Goal: Task Accomplishment & Management: Manage account settings

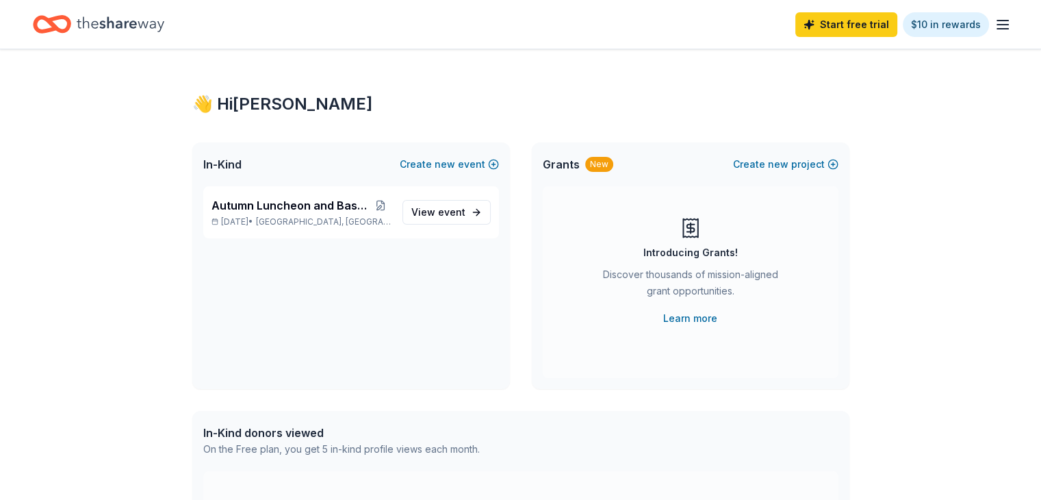
click at [995, 17] on icon "button" at bounding box center [1003, 24] width 16 height 16
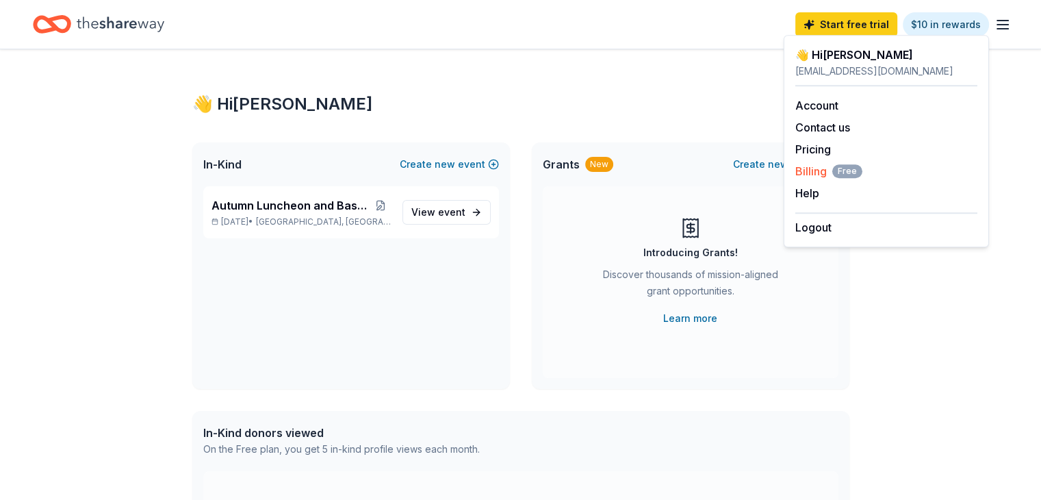
click at [811, 173] on span "Billing Free" at bounding box center [829, 171] width 67 height 16
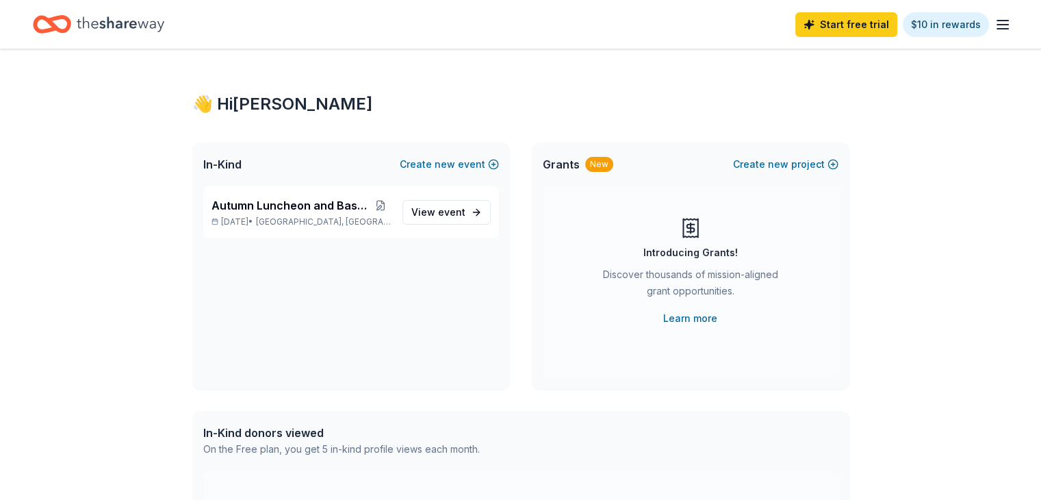
click at [998, 25] on line "button" at bounding box center [1003, 25] width 11 height 0
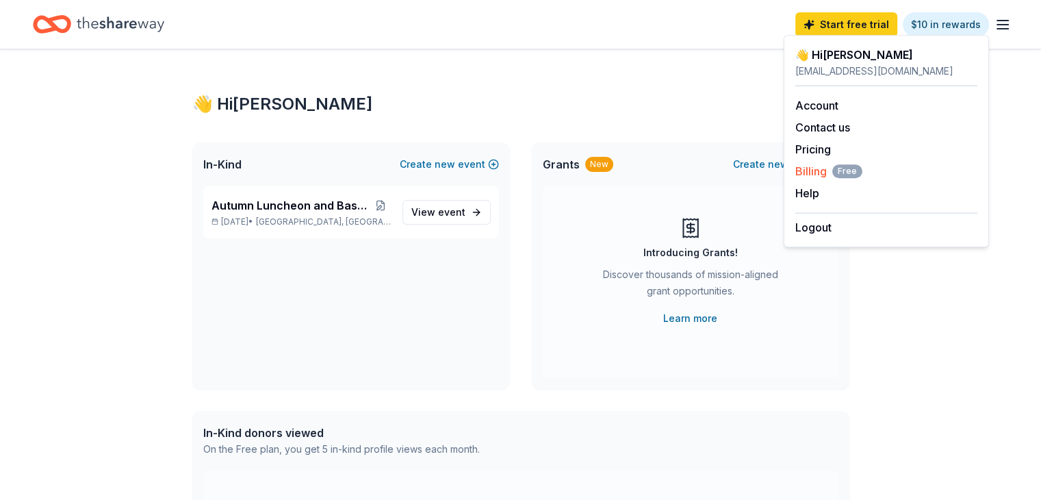
click at [808, 172] on span "Billing Free" at bounding box center [829, 171] width 67 height 16
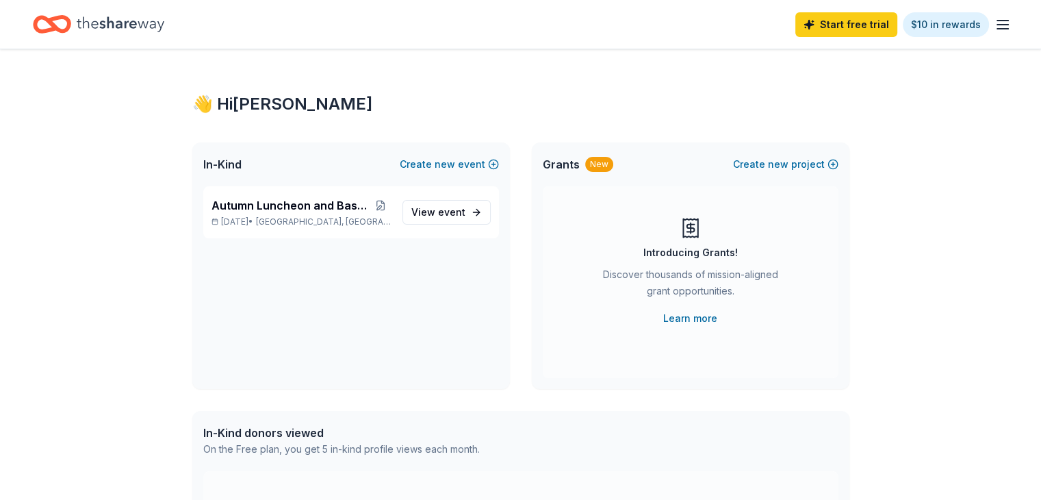
click at [995, 25] on icon "button" at bounding box center [1003, 24] width 16 height 16
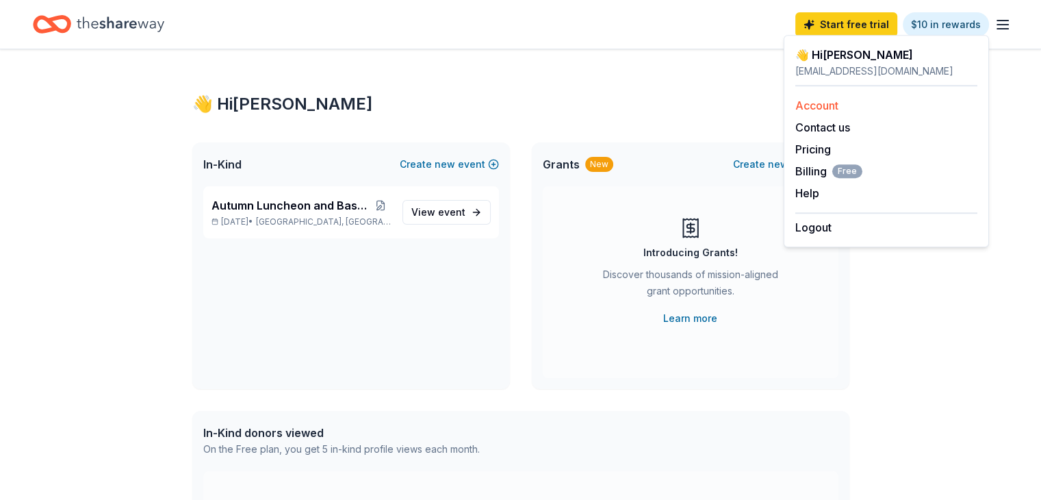
click at [830, 105] on link "Account" at bounding box center [817, 106] width 43 height 14
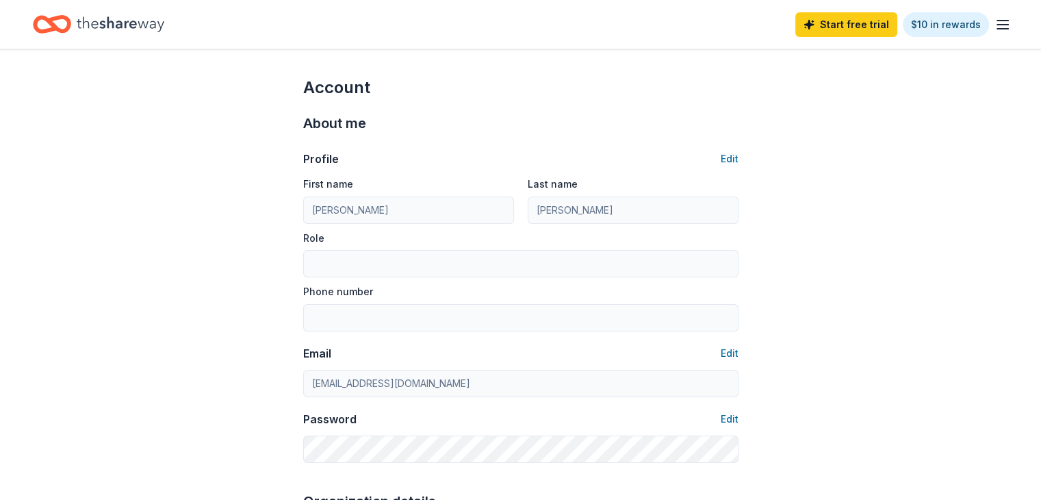
click at [978, 39] on div "Start free trial $10 in rewards" at bounding box center [904, 24] width 216 height 32
click at [998, 25] on line "button" at bounding box center [1003, 25] width 11 height 0
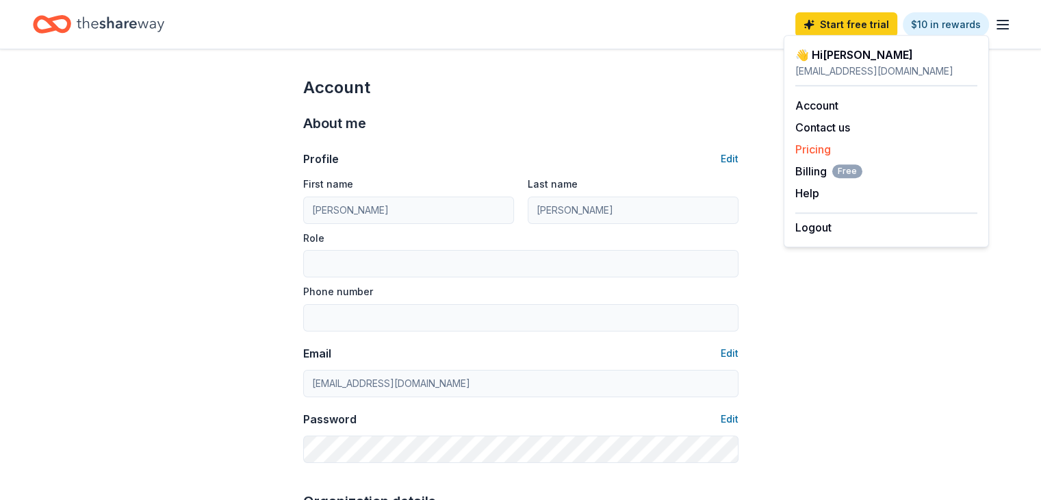
click at [813, 149] on link "Pricing" at bounding box center [814, 149] width 36 height 14
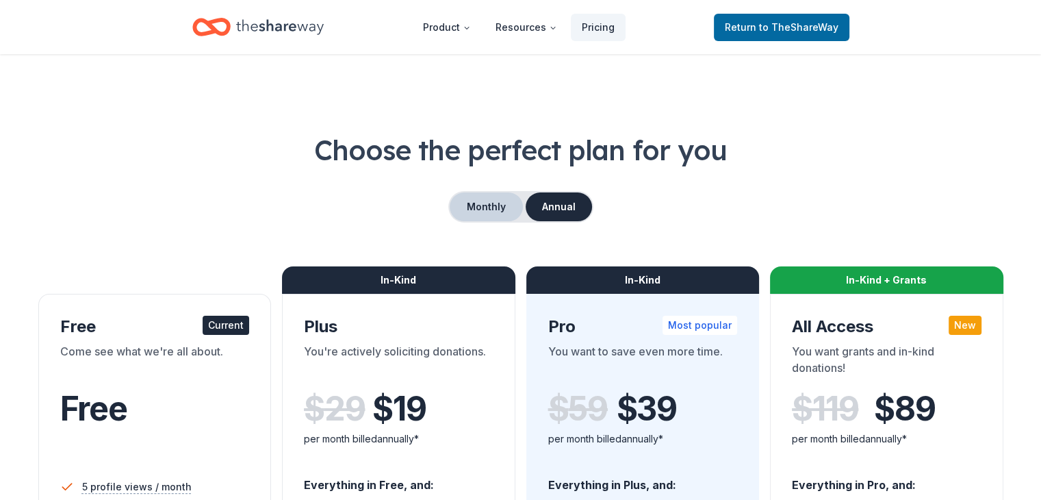
click at [488, 206] on button "Monthly" at bounding box center [486, 206] width 73 height 29
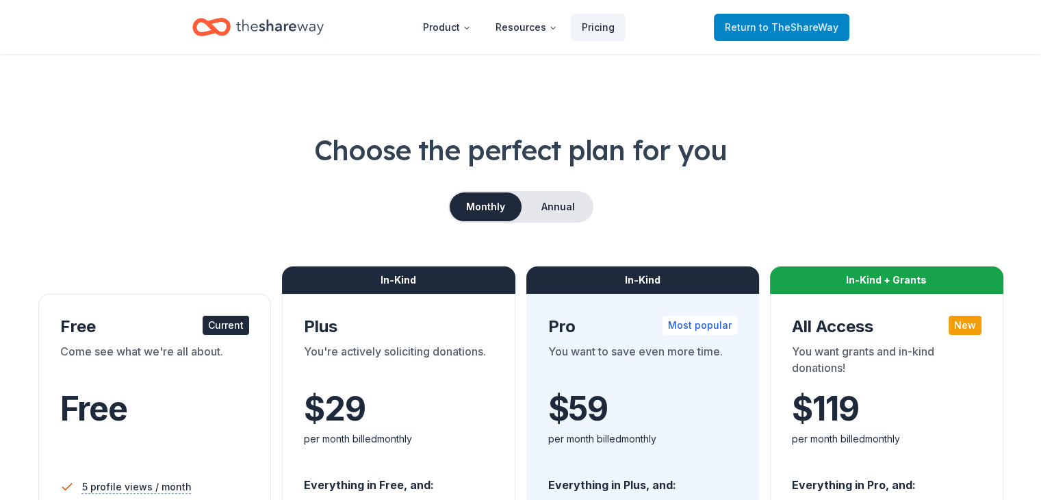
click at [791, 28] on span "to TheShareWay" at bounding box center [798, 27] width 79 height 12
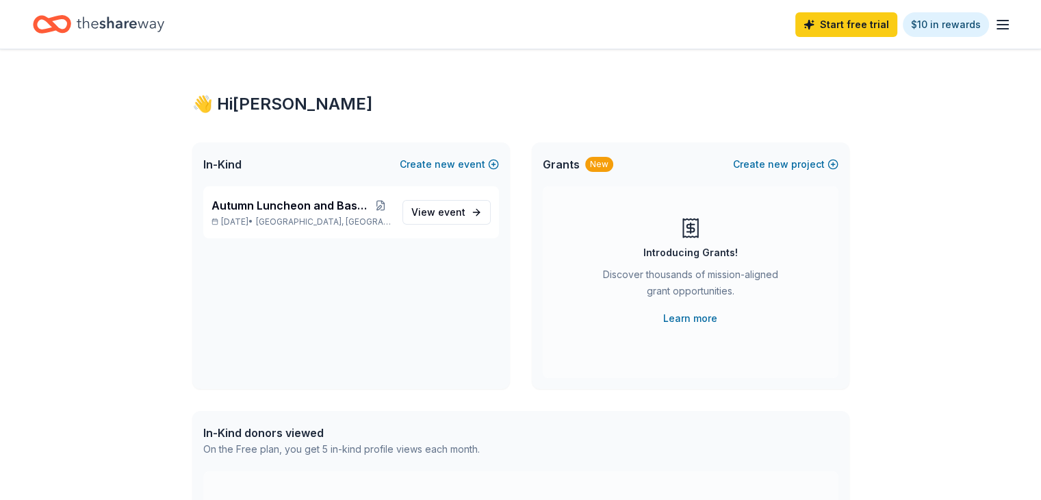
click at [998, 25] on line "button" at bounding box center [1003, 25] width 11 height 0
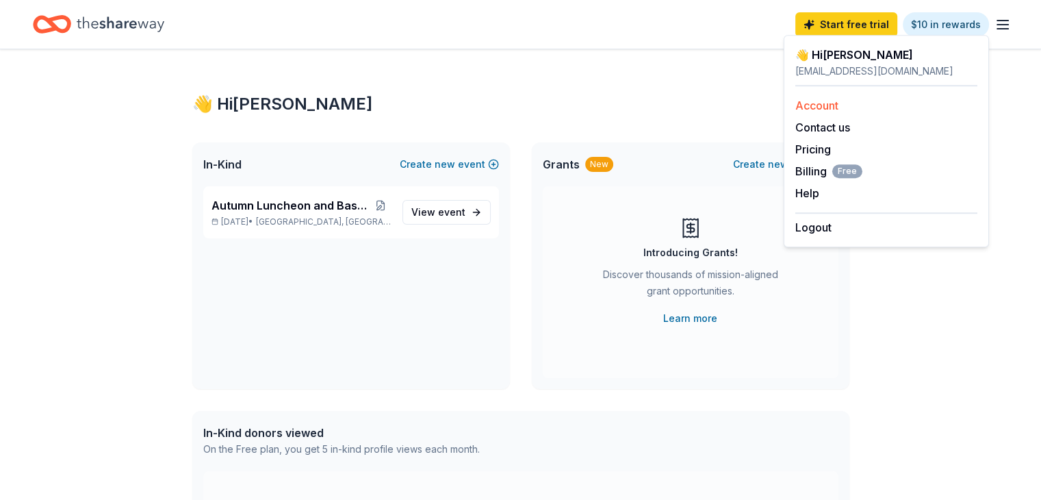
click at [839, 107] on link "Account" at bounding box center [817, 106] width 43 height 14
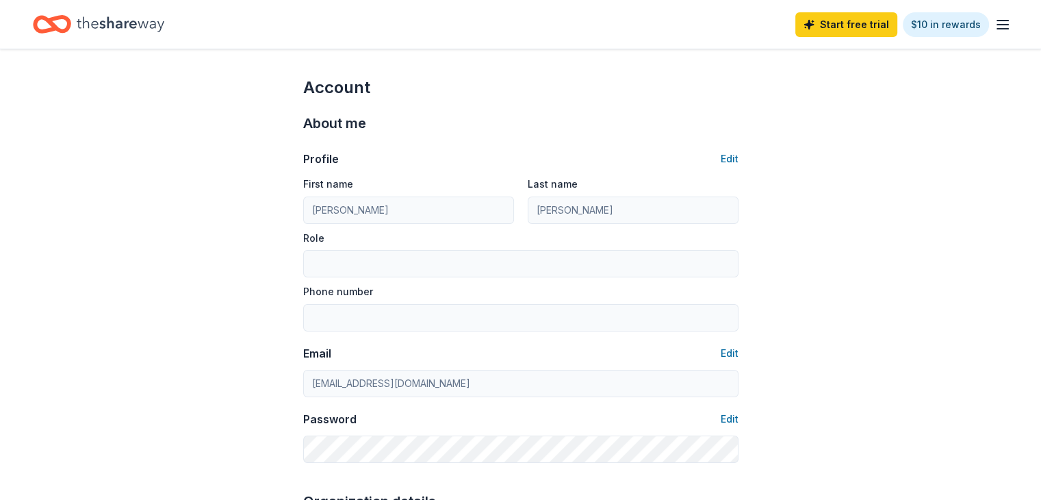
click at [983, 34] on div "Start free trial $10 in rewards" at bounding box center [904, 24] width 216 height 32
click at [998, 25] on line "button" at bounding box center [1003, 25] width 11 height 0
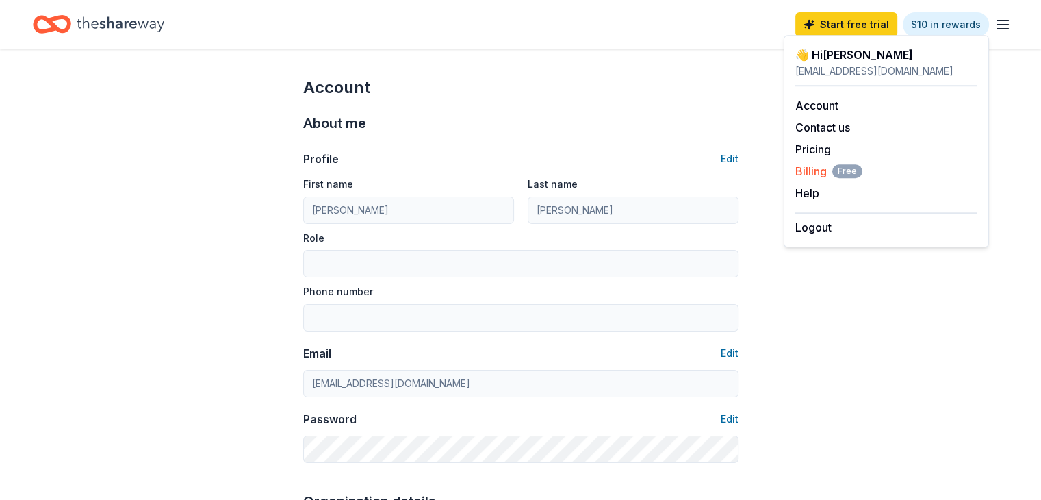
click at [822, 172] on span "Billing Free" at bounding box center [829, 171] width 67 height 16
